Goal: Check status

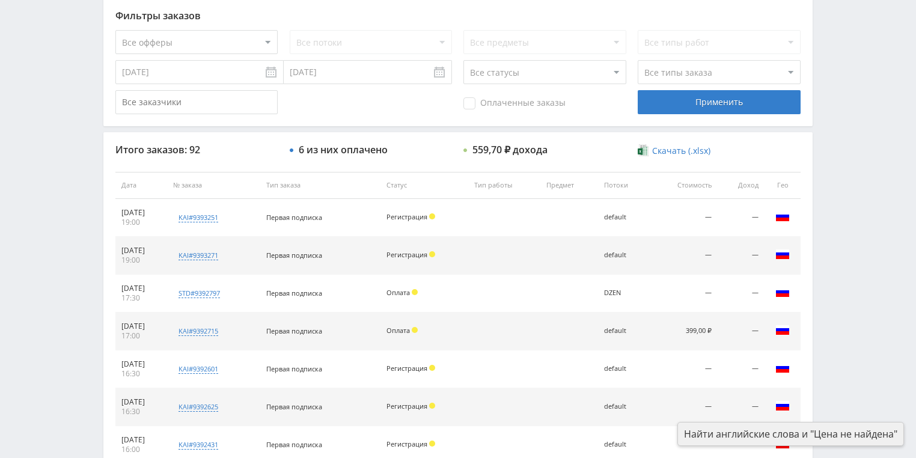
scroll to position [337, 0]
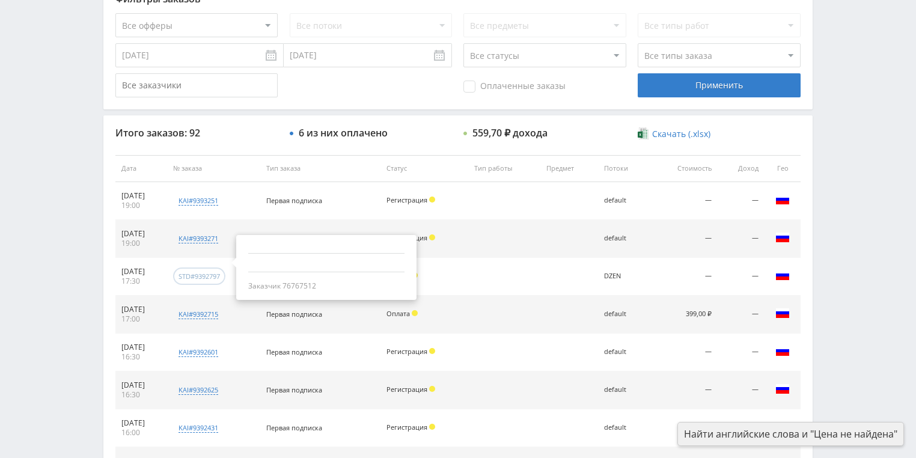
click at [220, 276] on div "std#9392797" at bounding box center [199, 276] width 41 height 9
click at [540, 272] on td at bounding box center [504, 277] width 72 height 38
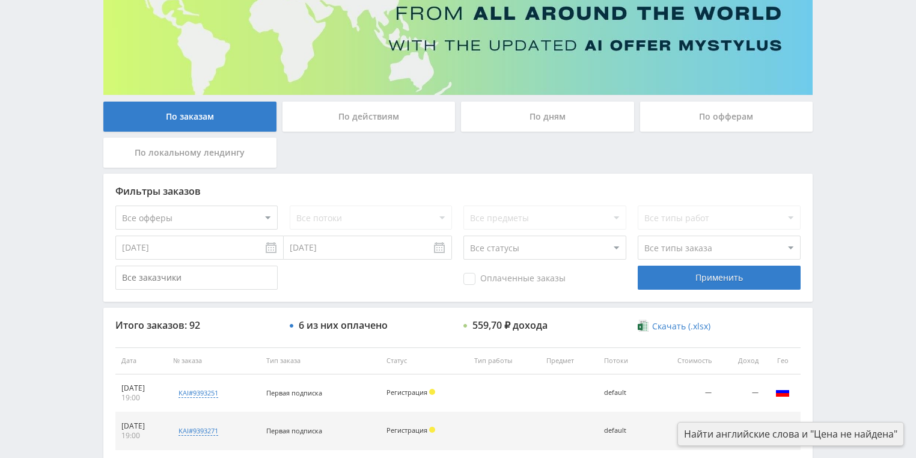
click at [399, 123] on div "По действиям" at bounding box center [368, 117] width 173 height 30
click at [0, 0] on input "По действиям" at bounding box center [0, 0] width 0 height 0
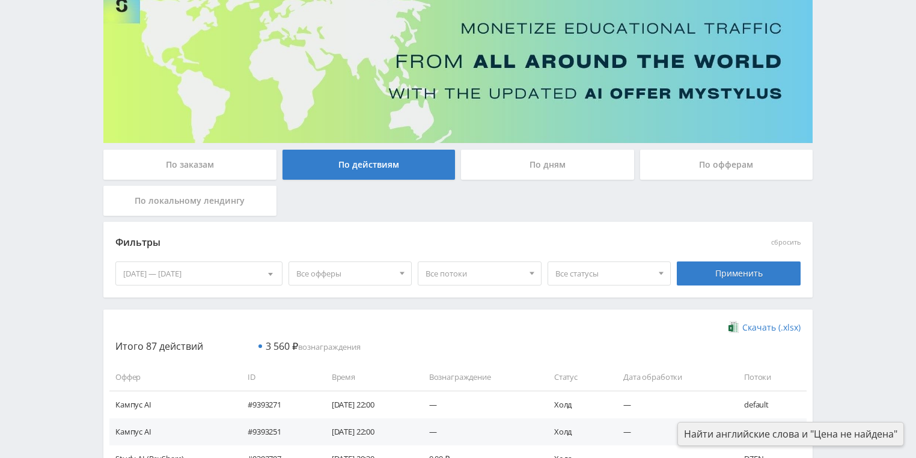
click at [534, 170] on div "По дням" at bounding box center [547, 165] width 173 height 30
click at [0, 0] on input "По дням" at bounding box center [0, 0] width 0 height 0
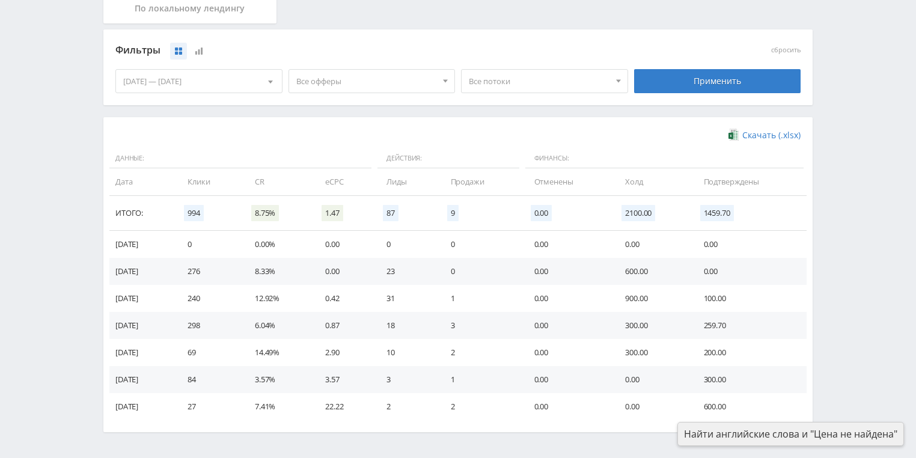
scroll to position [192, 0]
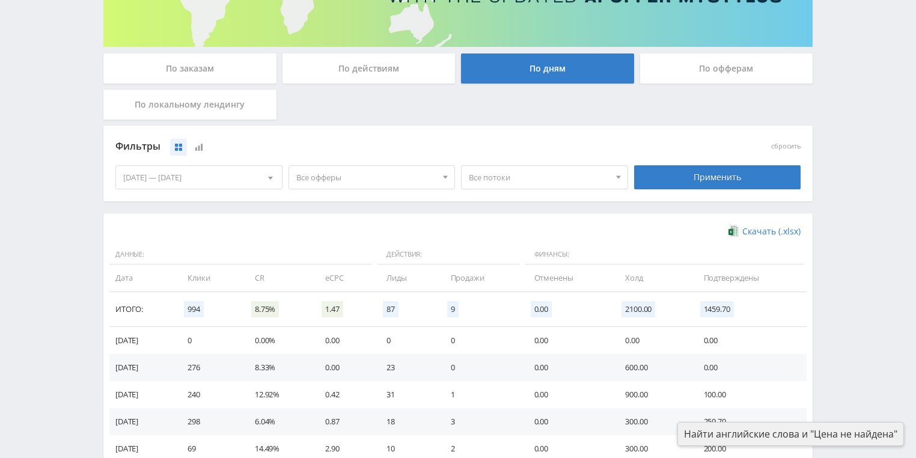
click at [504, 178] on span "Все потоки" at bounding box center [539, 177] width 141 height 23
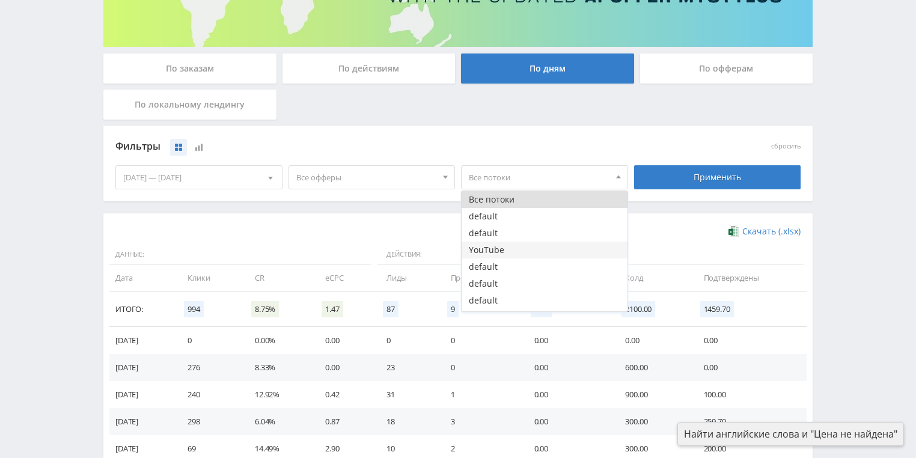
click at [478, 249] on button "YouTube" at bounding box center [545, 250] width 166 height 17
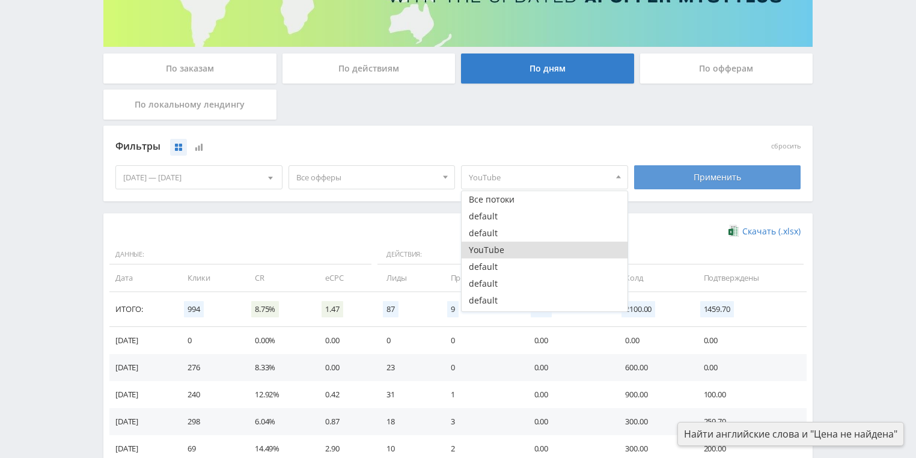
click at [700, 176] on div "Применить" at bounding box center [717, 177] width 167 height 24
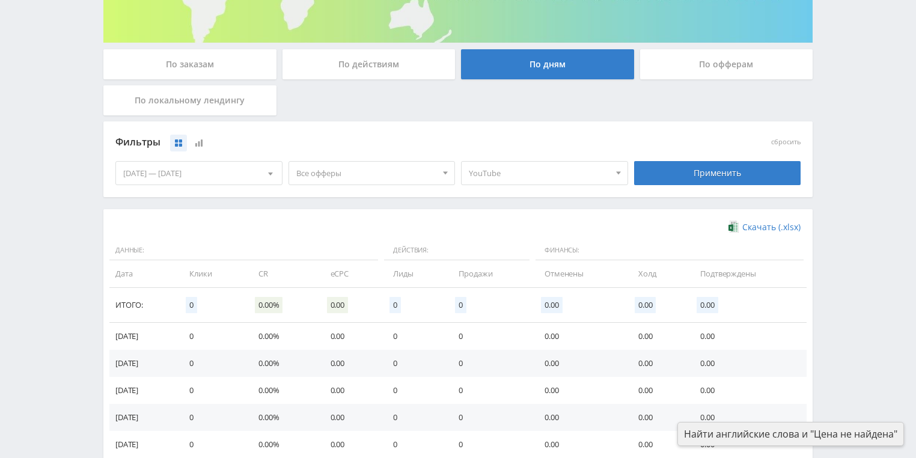
scroll to position [135, 0]
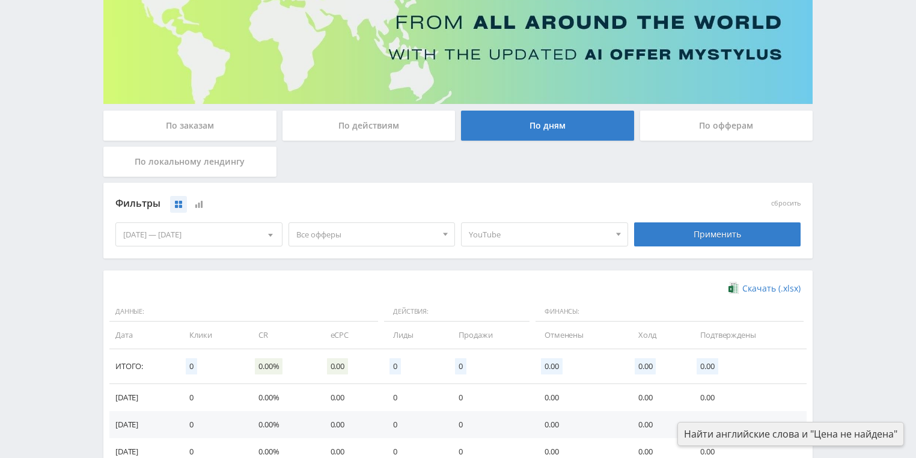
click at [522, 234] on span "YouTube" at bounding box center [539, 234] width 141 height 23
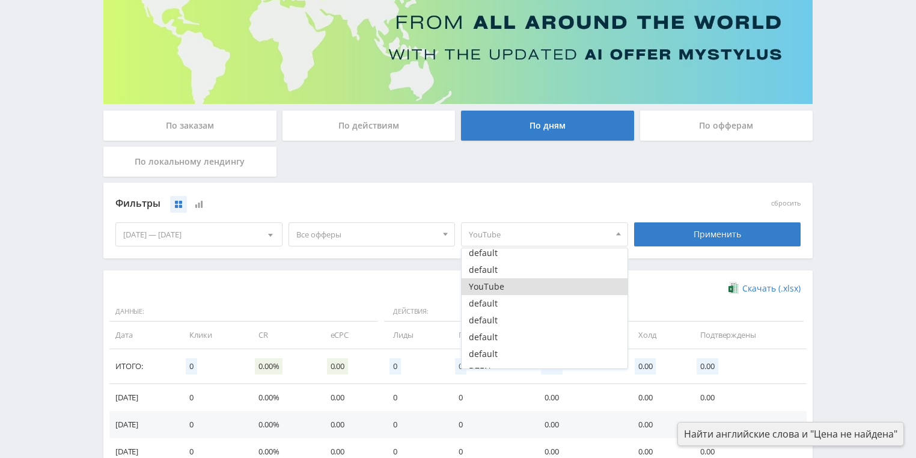
scroll to position [31, 0]
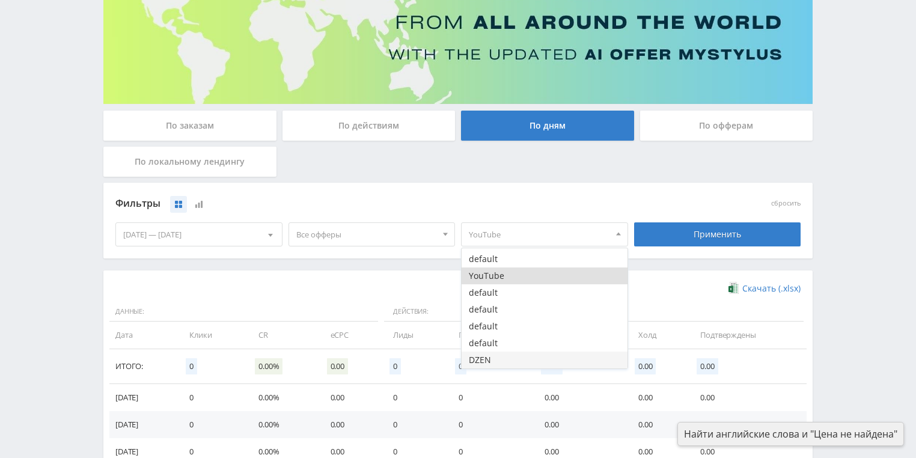
click at [502, 359] on button "DZEN" at bounding box center [545, 360] width 166 height 17
click at [502, 276] on button "YouTube" at bounding box center [545, 275] width 166 height 17
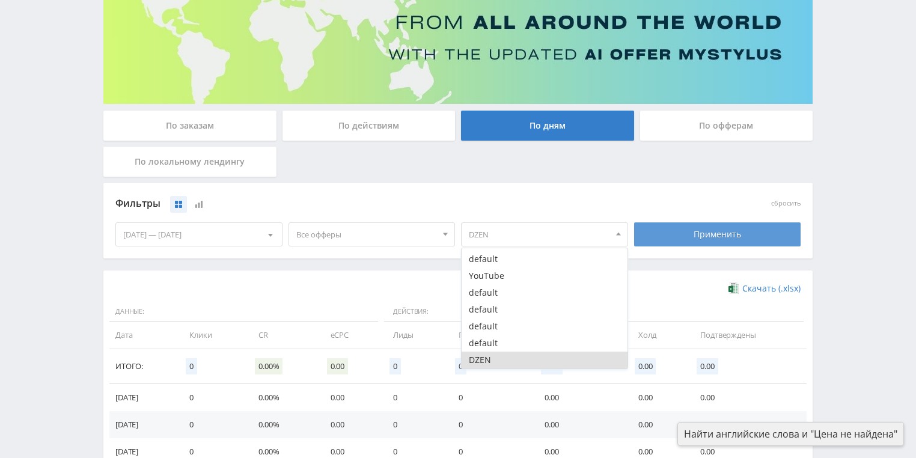
click at [718, 230] on div "Применить" at bounding box center [717, 234] width 167 height 24
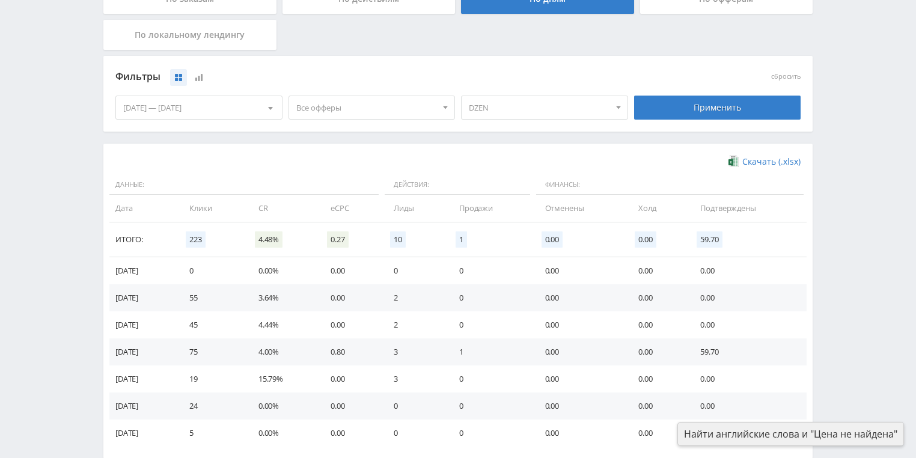
scroll to position [231, 0]
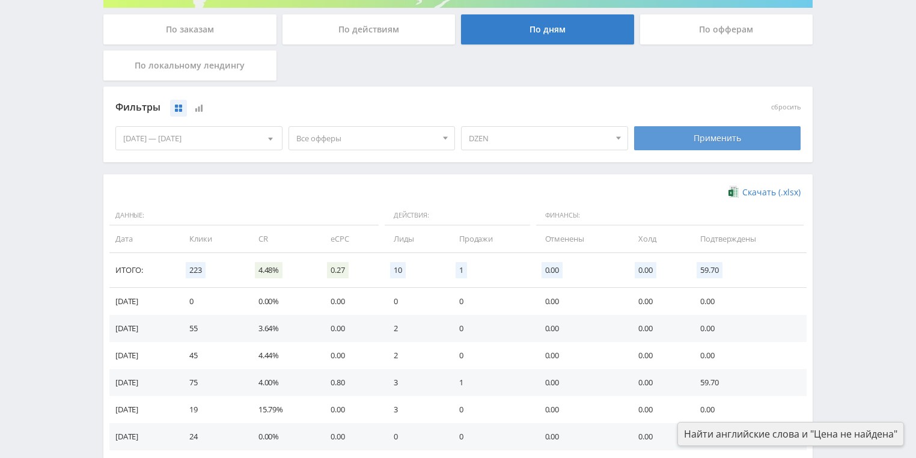
click at [695, 146] on div "Применить" at bounding box center [717, 138] width 167 height 24
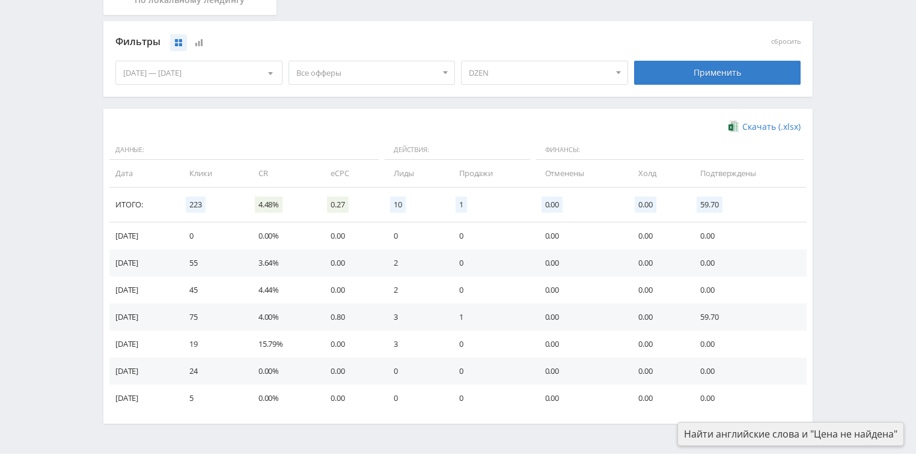
scroll to position [279, 0]
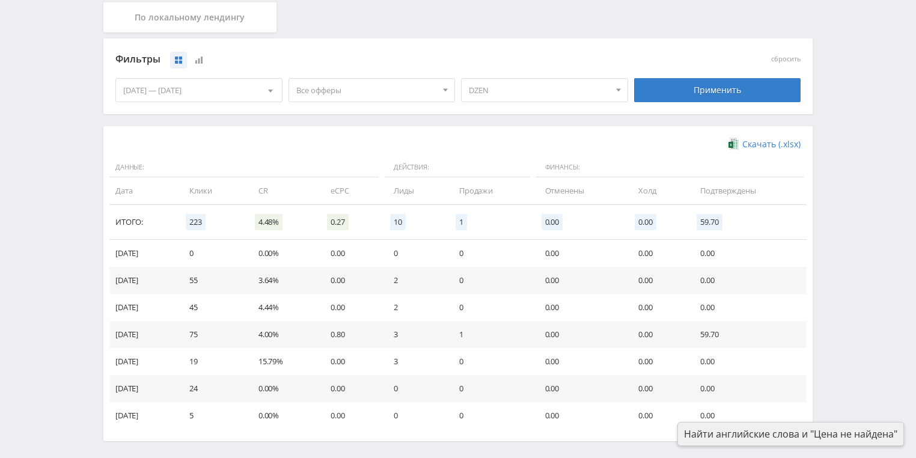
click at [517, 94] on span "DZEN" at bounding box center [539, 90] width 141 height 23
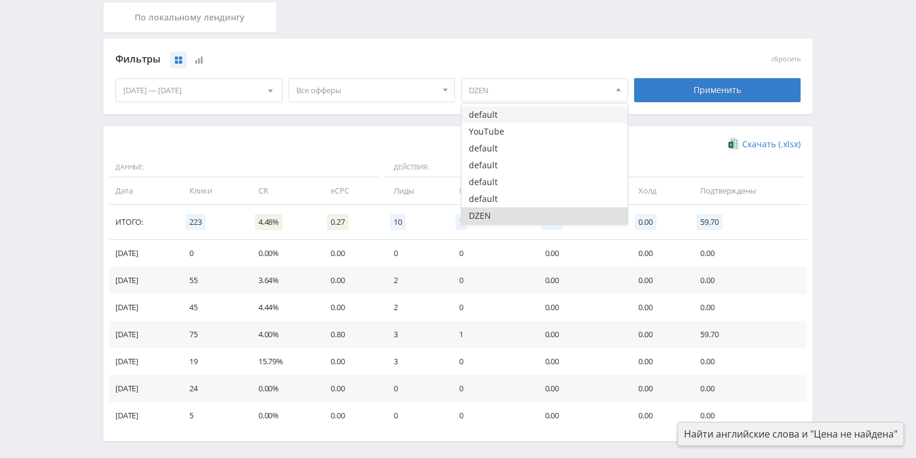
click at [511, 114] on button "default" at bounding box center [545, 114] width 166 height 17
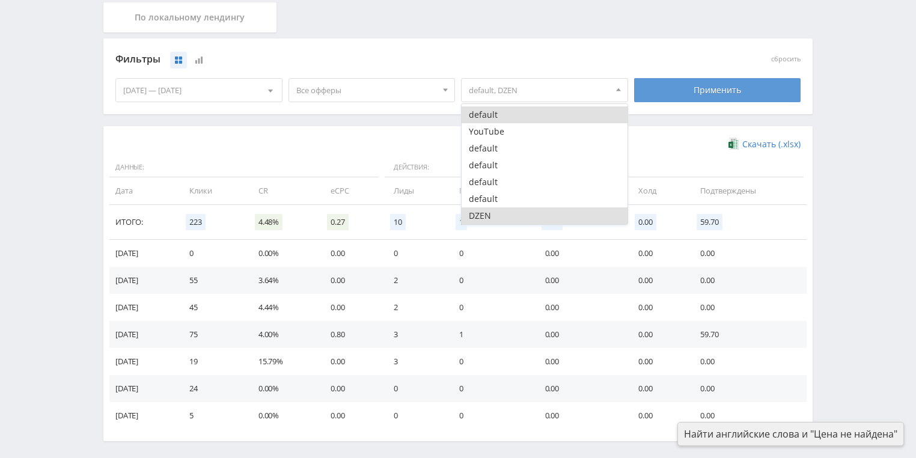
click at [686, 91] on div "Применить" at bounding box center [717, 90] width 167 height 24
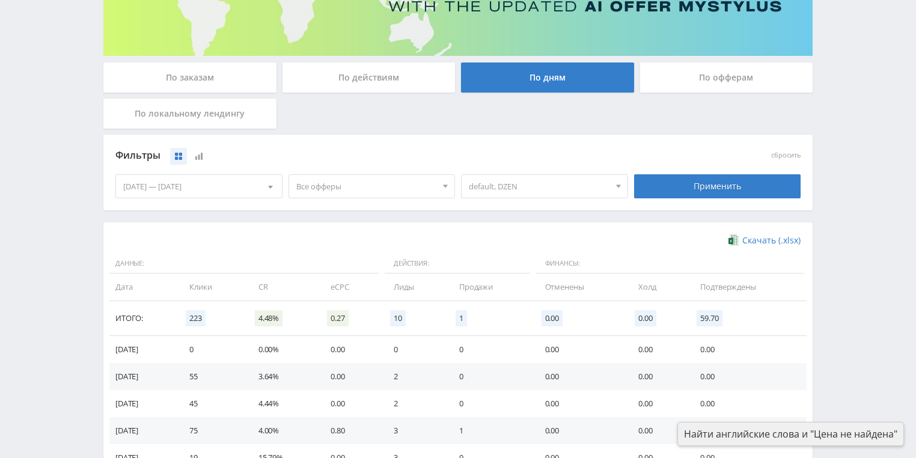
scroll to position [87, 0]
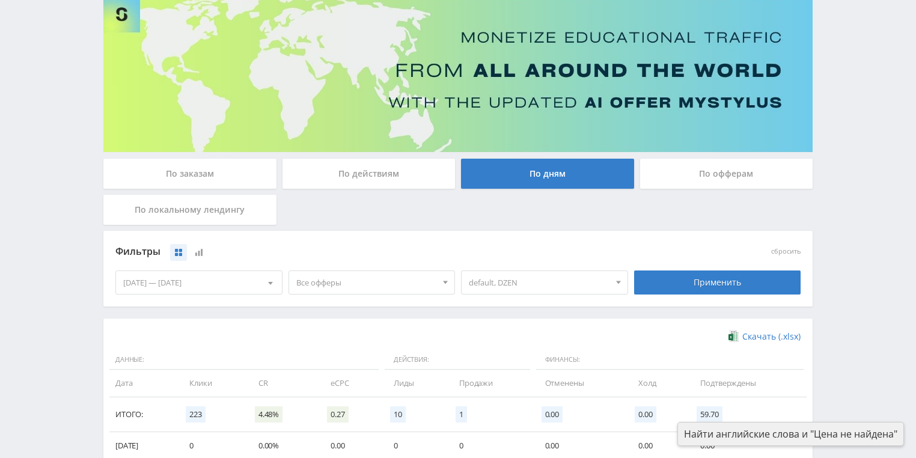
click at [602, 281] on span "default, DZEN" at bounding box center [539, 282] width 141 height 23
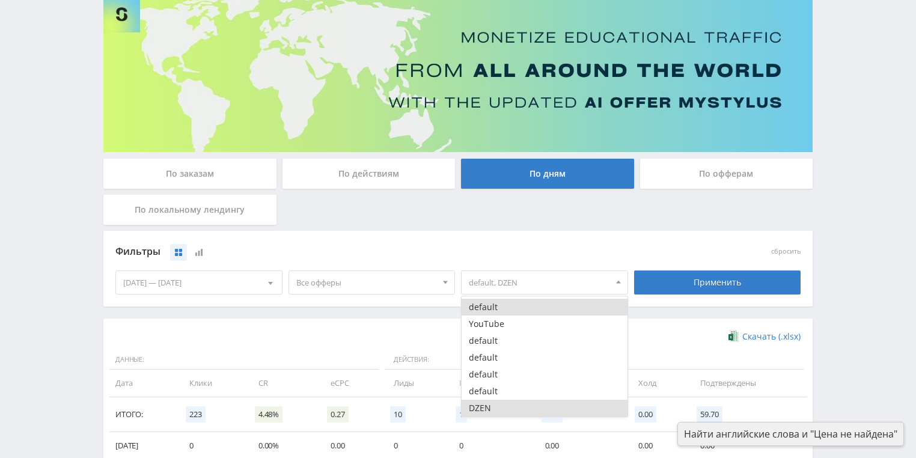
click at [498, 406] on button "DZEN" at bounding box center [545, 408] width 166 height 17
click at [505, 310] on button "default" at bounding box center [545, 307] width 166 height 17
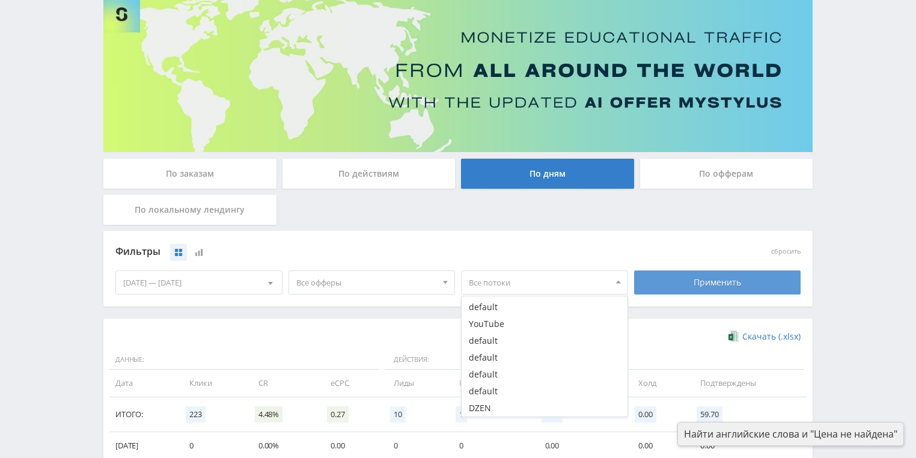
click at [673, 284] on div "Применить" at bounding box center [717, 282] width 167 height 24
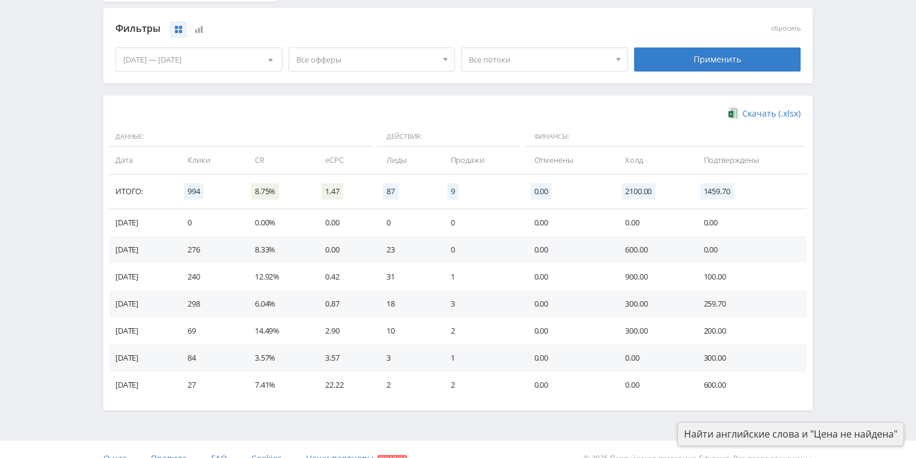
scroll to position [328, 0]
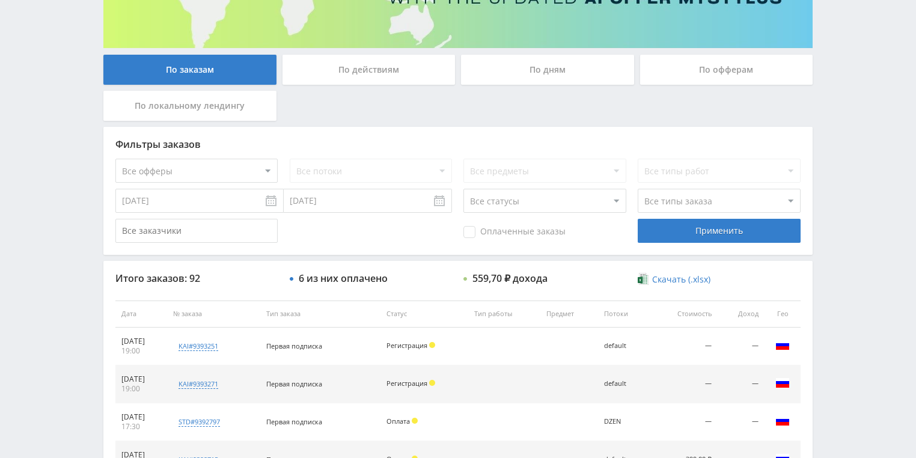
scroll to position [192, 0]
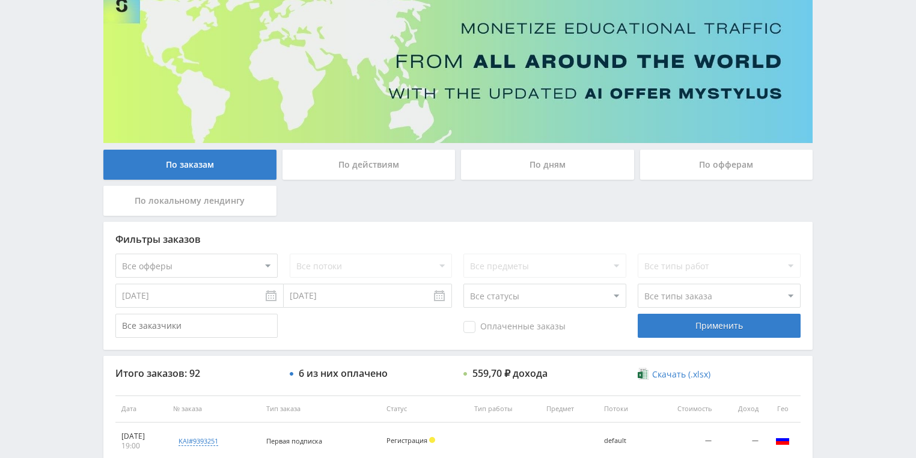
click at [356, 159] on div "По действиям" at bounding box center [368, 165] width 173 height 30
click at [0, 0] on input "По действиям" at bounding box center [0, 0] width 0 height 0
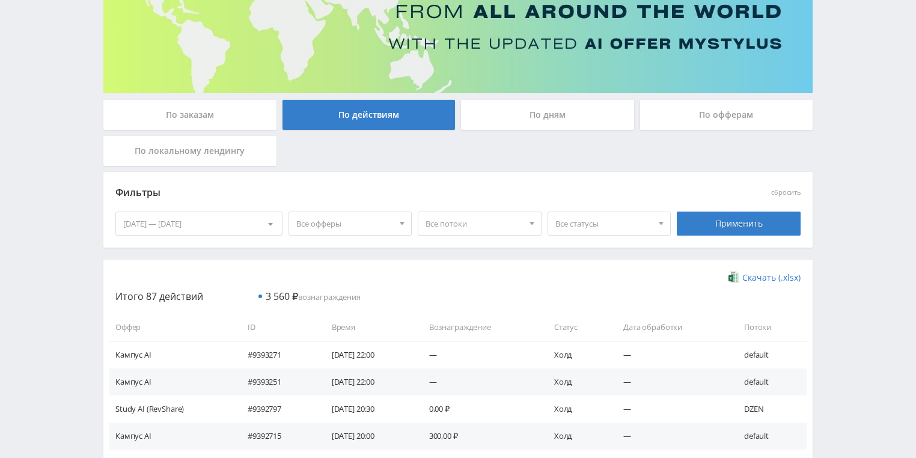
scroll to position [144, 0]
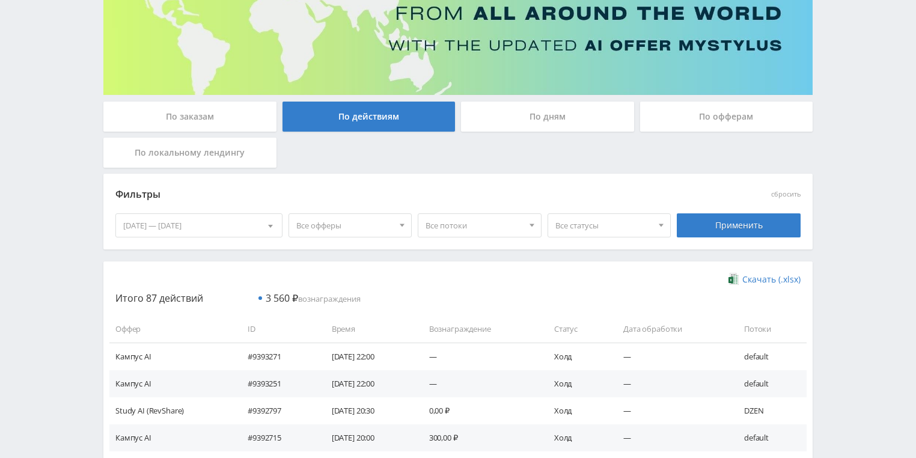
click at [514, 126] on div "По дням" at bounding box center [547, 117] width 173 height 30
click at [0, 0] on input "По дням" at bounding box center [0, 0] width 0 height 0
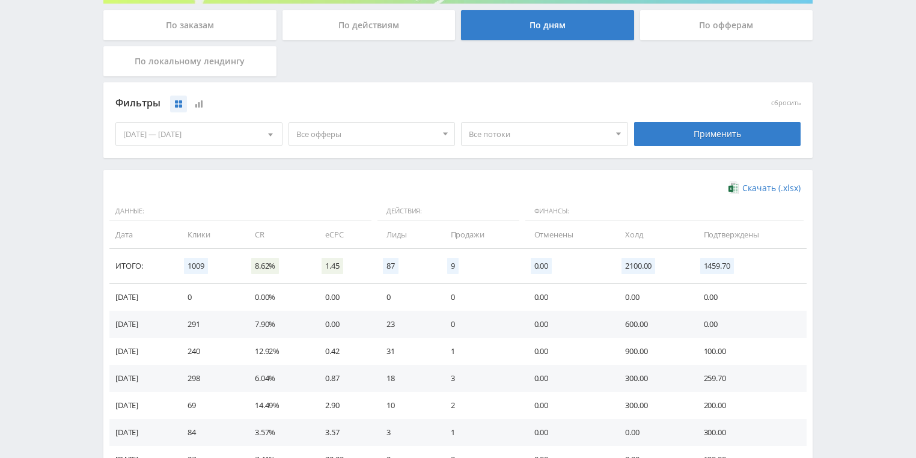
scroll to position [328, 0]
